Goal: Information Seeking & Learning: Learn about a topic

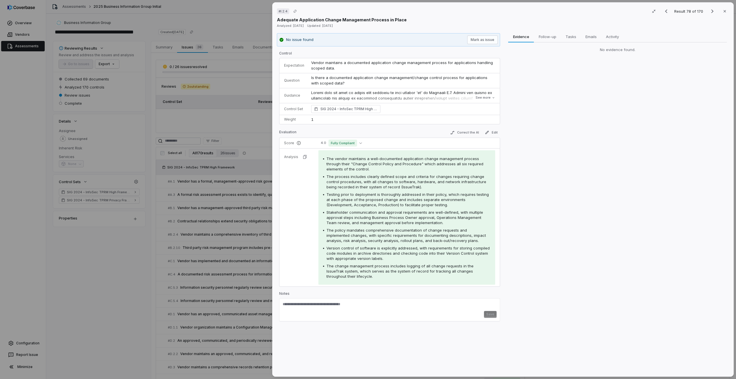
scroll to position [923, 0]
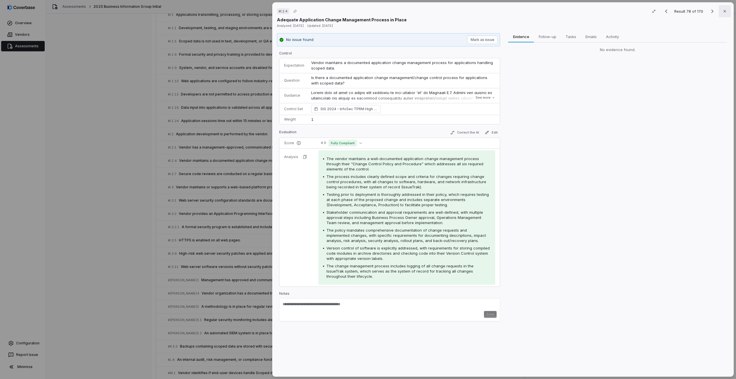
click at [719, 10] on button "Close" at bounding box center [725, 11] width 12 height 12
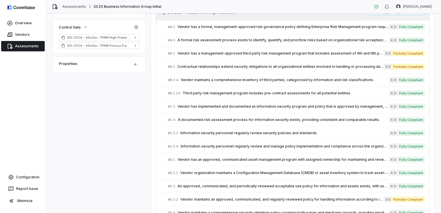
scroll to position [144, 0]
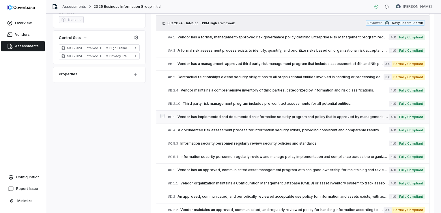
click at [208, 117] on span "Vendor has implemented and documented an information security program and polic…" at bounding box center [282, 116] width 211 height 5
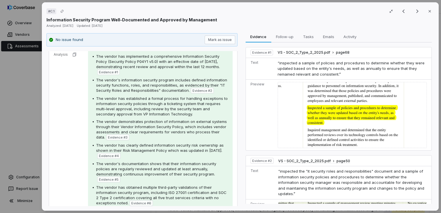
scroll to position [114, 0]
click at [426, 15] on button "Close" at bounding box center [429, 11] width 12 height 12
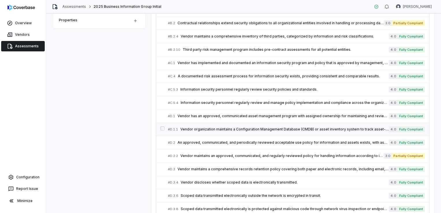
scroll to position [202, 0]
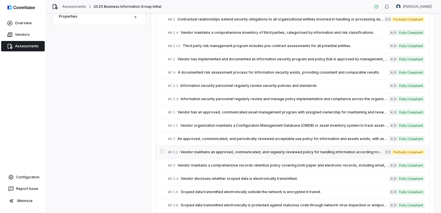
click at [206, 151] on span "Vendor maintains an approved, communicated, and regularly reviewed policy for h…" at bounding box center [281, 152] width 203 height 5
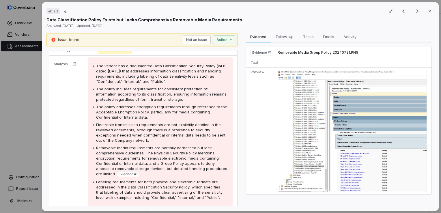
scroll to position [144, 0]
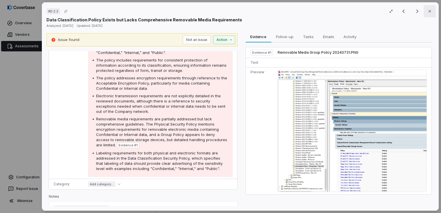
click at [423, 12] on button "Close" at bounding box center [429, 11] width 12 height 12
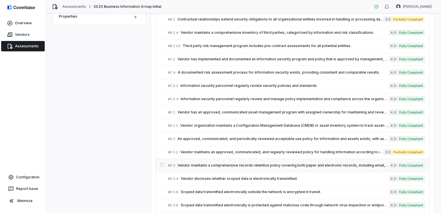
click at [202, 167] on div "# D.3 Vendor maintains a comprehensive records retention policy covering both p…" at bounding box center [278, 165] width 221 height 6
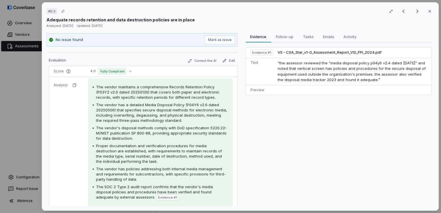
scroll to position [87, 0]
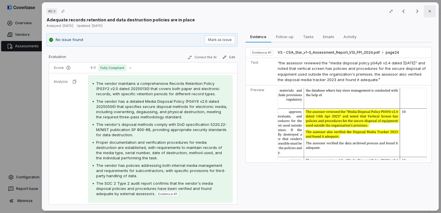
click at [429, 14] on button "Close" at bounding box center [429, 11] width 12 height 12
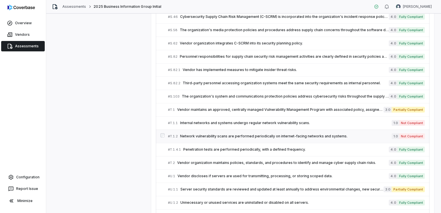
scroll to position [1670, 0]
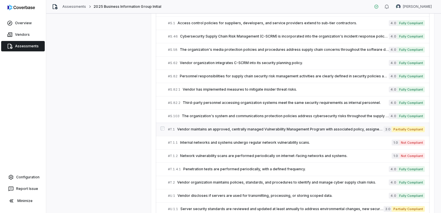
click at [212, 127] on span "Vendor maintains an approved, centrally managed Vulnerability Management Progra…" at bounding box center [280, 129] width 206 height 5
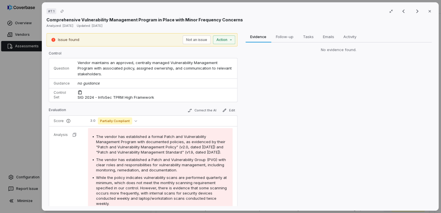
scroll to position [58, 0]
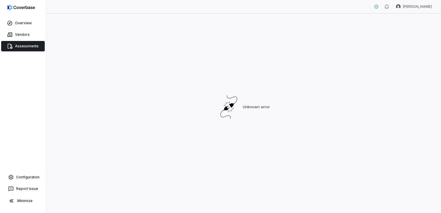
click at [23, 45] on span "Assessments" at bounding box center [27, 46] width 24 height 5
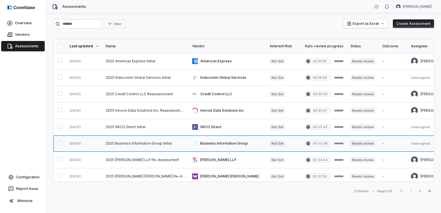
click at [114, 142] on link at bounding box center [145, 143] width 87 height 16
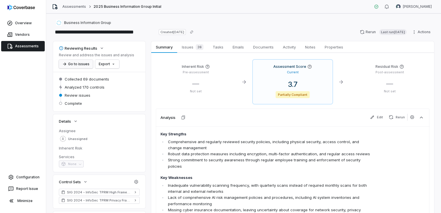
click at [76, 65] on button "Go to issues" at bounding box center [76, 64] width 34 height 9
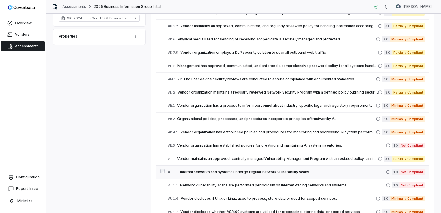
scroll to position [175, 0]
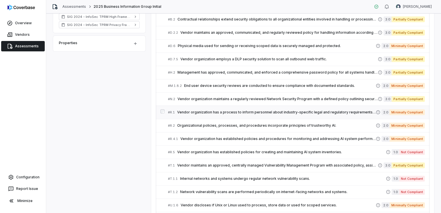
click at [209, 113] on span "Vendor organization has a process to inform personnel about industry-specific l…" at bounding box center [276, 112] width 198 height 5
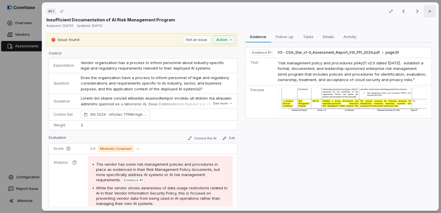
click at [428, 11] on icon "button" at bounding box center [429, 11] width 5 height 5
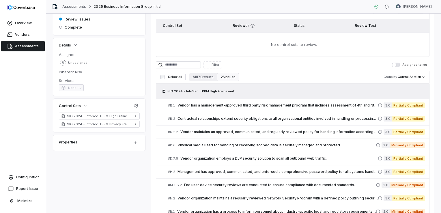
scroll to position [87, 0]
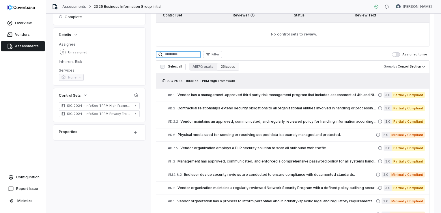
click at [199, 55] on input at bounding box center [178, 54] width 45 height 7
click at [219, 56] on span "Filter" at bounding box center [215, 54] width 8 height 4
click at [204, 53] on html "**********" at bounding box center [220, 106] width 441 height 213
click at [201, 55] on input at bounding box center [178, 54] width 45 height 7
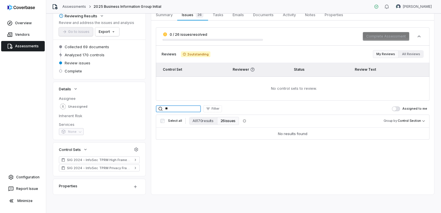
scroll to position [32, 0]
type input "*"
type input "****"
drag, startPoint x: 173, startPoint y: 108, endPoint x: 160, endPoint y: 105, distance: 13.3
click at [160, 106] on div "****" at bounding box center [178, 109] width 45 height 7
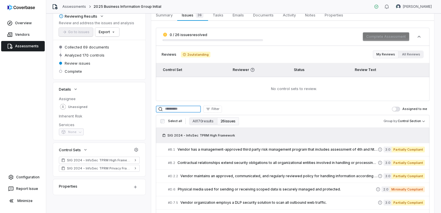
scroll to position [87, 0]
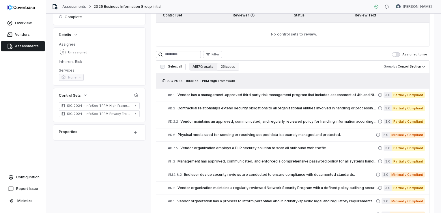
click at [203, 67] on button "All 170 results" at bounding box center [203, 67] width 28 height 8
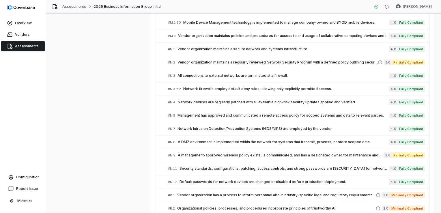
scroll to position [1412, 0]
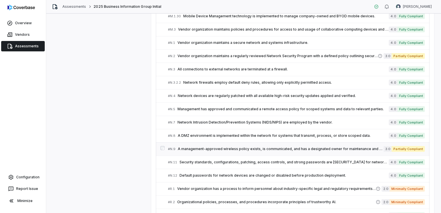
click at [203, 146] on span "A management-approved wireless policy exists, is communicated, and has a design…" at bounding box center [281, 148] width 206 height 5
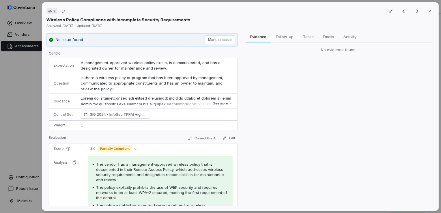
scroll to position [87, 0]
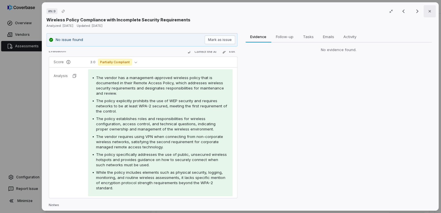
click at [427, 13] on icon "button" at bounding box center [429, 11] width 5 height 5
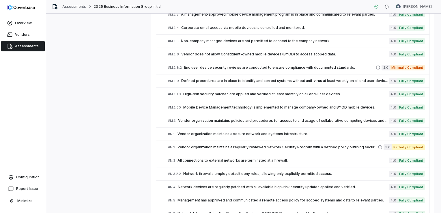
scroll to position [1294, 0]
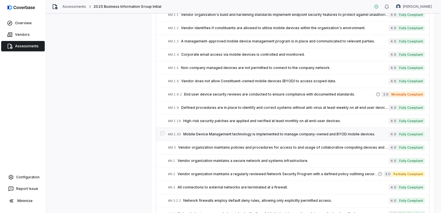
click at [207, 131] on div "# M.1.30 Mobile Device Management technology is implemented to manage company-o…" at bounding box center [278, 134] width 221 height 6
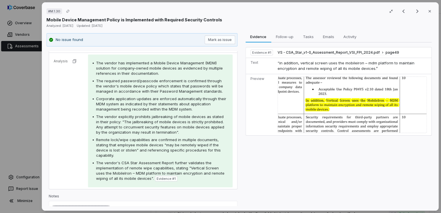
scroll to position [86, 0]
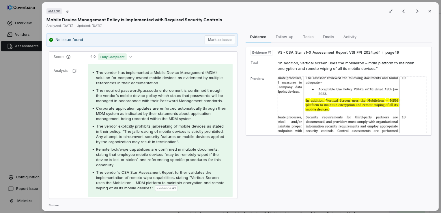
click at [302, 66] on span "“in addition, vertical screen uses the mobileiron – mdm platform to maintain en…" at bounding box center [345, 66] width 137 height 10
click at [308, 84] on img at bounding box center [351, 104] width 149 height 57
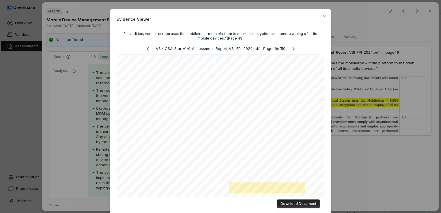
click at [297, 201] on button "Download Document" at bounding box center [298, 203] width 43 height 9
